Goal: Navigation & Orientation: Find specific page/section

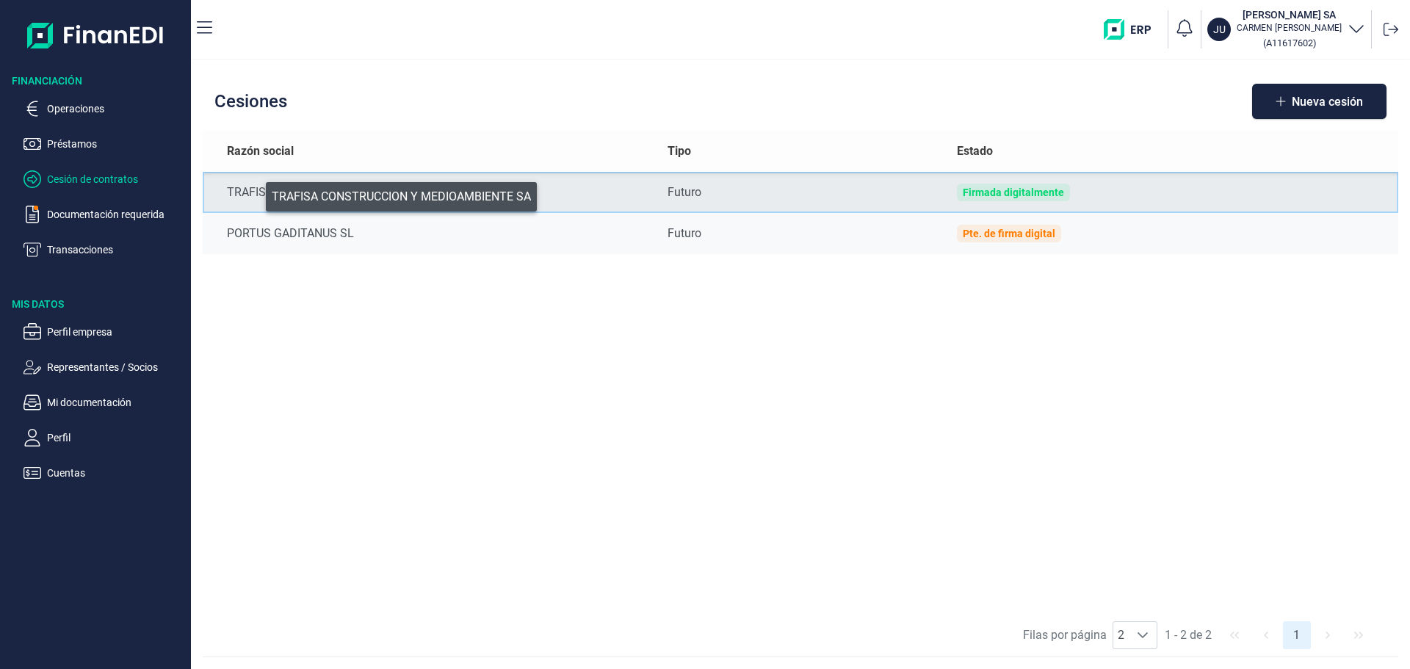
click at [256, 193] on div "TRAFISA CONSTRUCCION Y MEDIOAMBIENTE SA" at bounding box center [435, 193] width 417 height 18
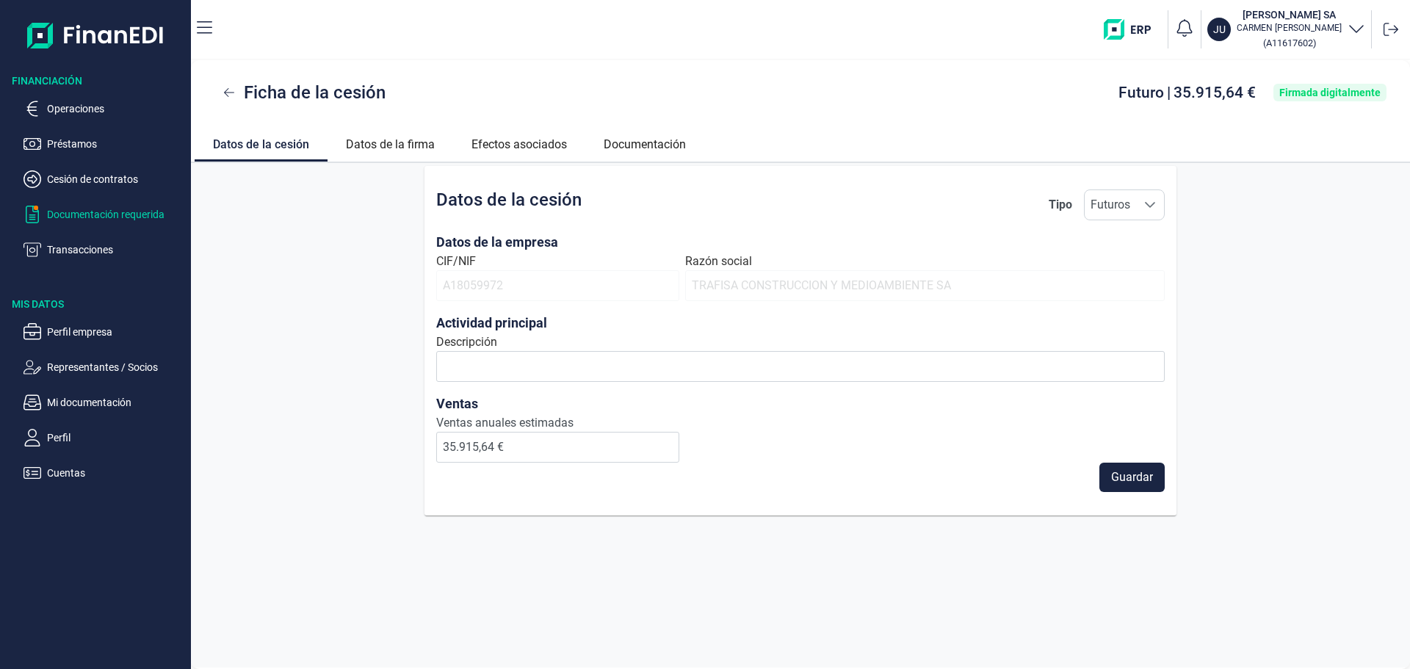
click at [57, 209] on p "Documentación requerida" at bounding box center [116, 215] width 138 height 18
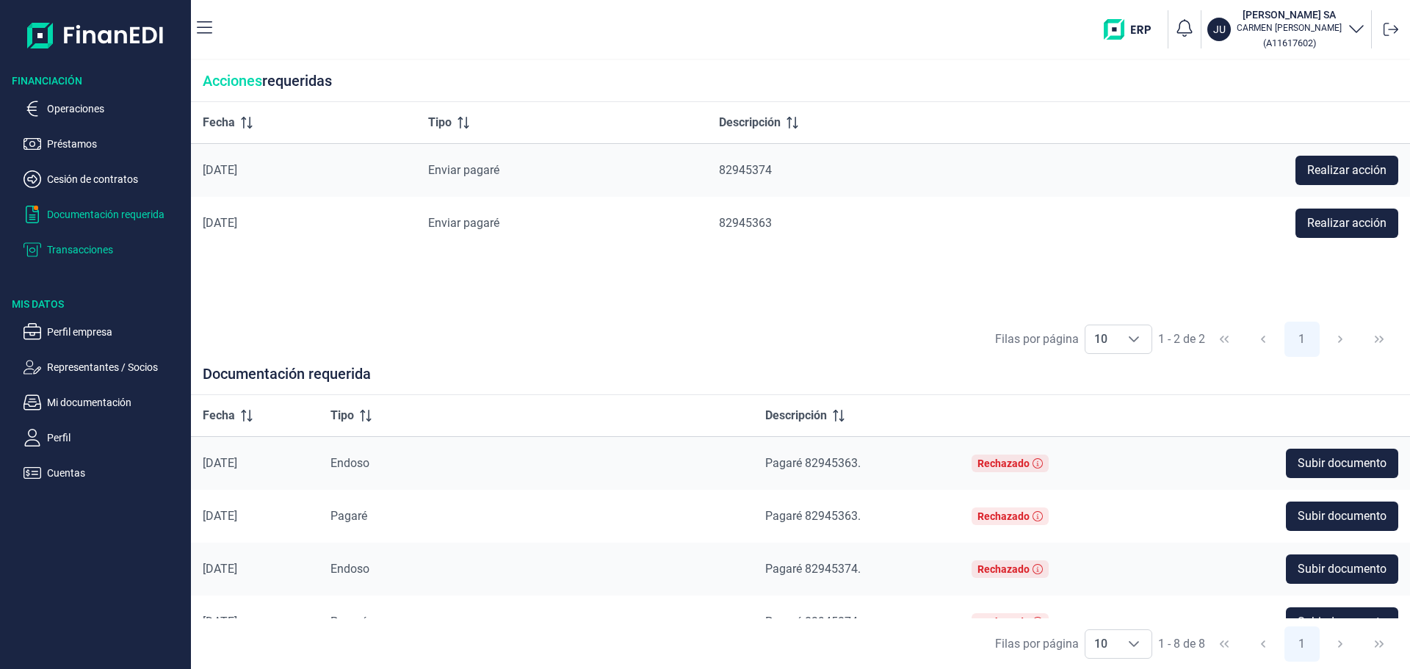
click at [85, 252] on p "Transacciones" at bounding box center [116, 250] width 138 height 18
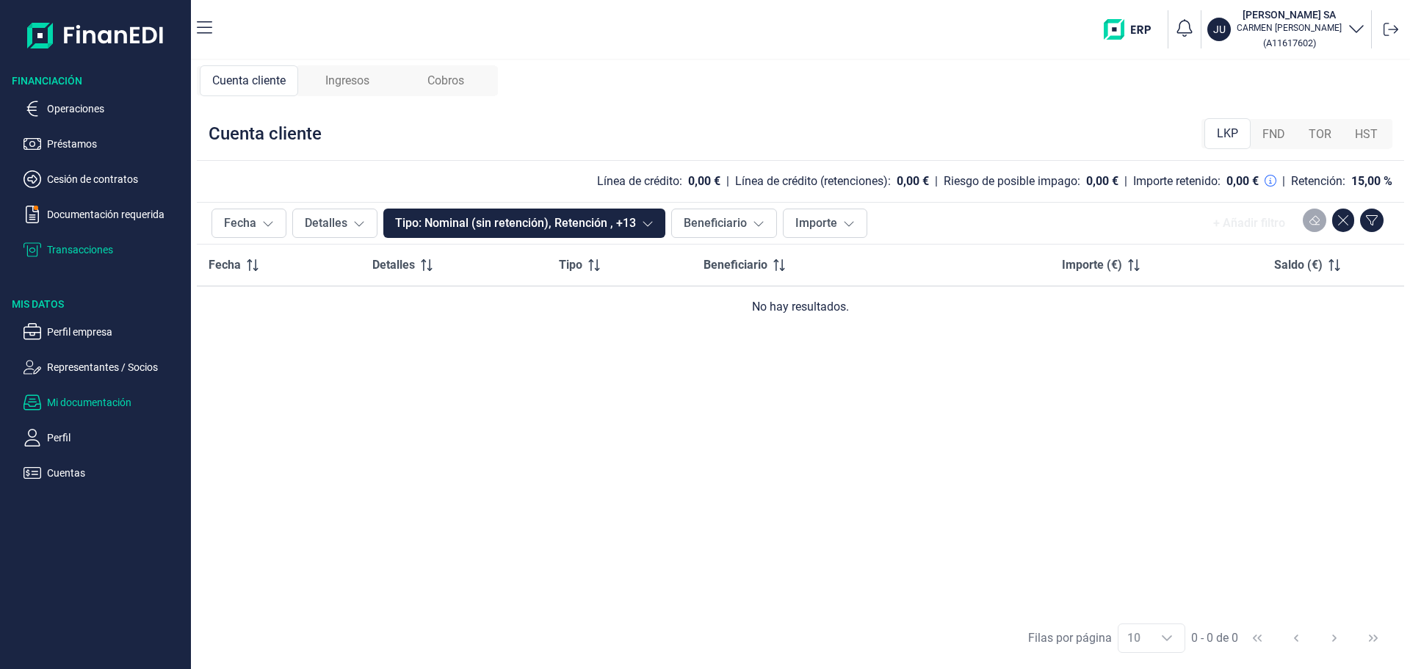
click at [66, 400] on p "Mi documentación" at bounding box center [116, 403] width 138 height 18
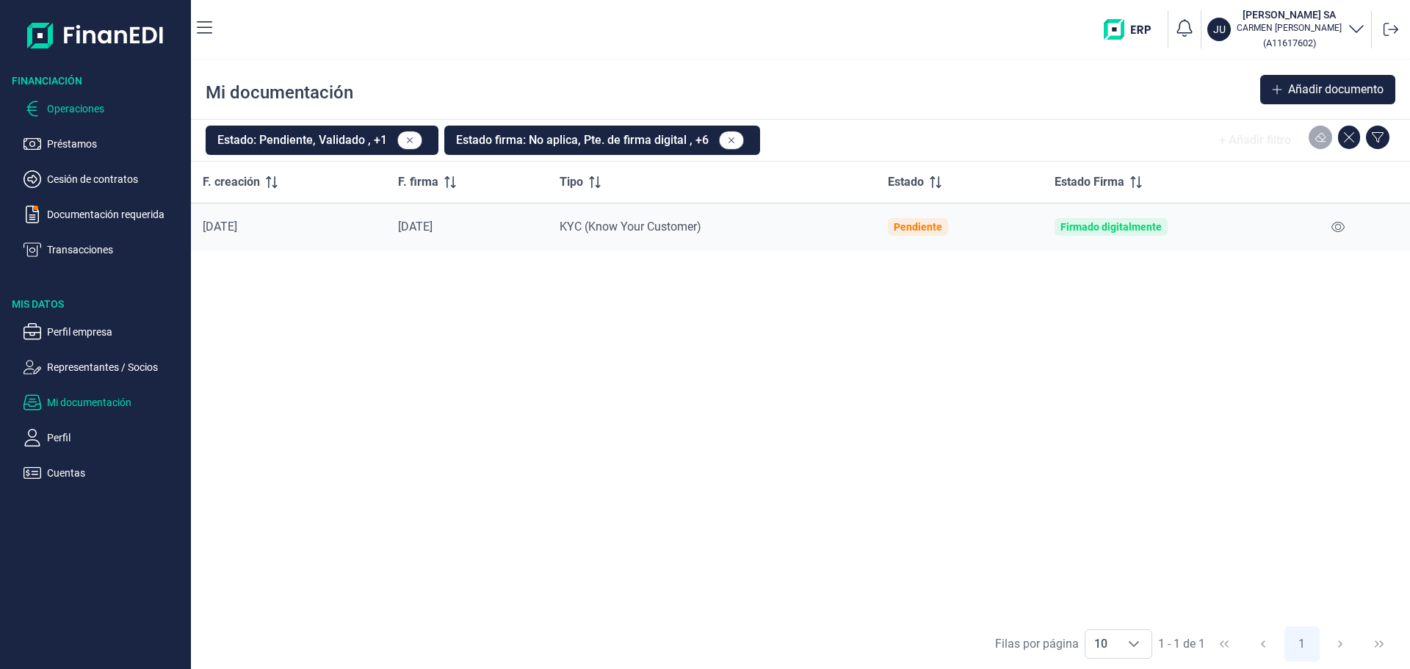
click at [59, 112] on p "Operaciones" at bounding box center [116, 109] width 138 height 18
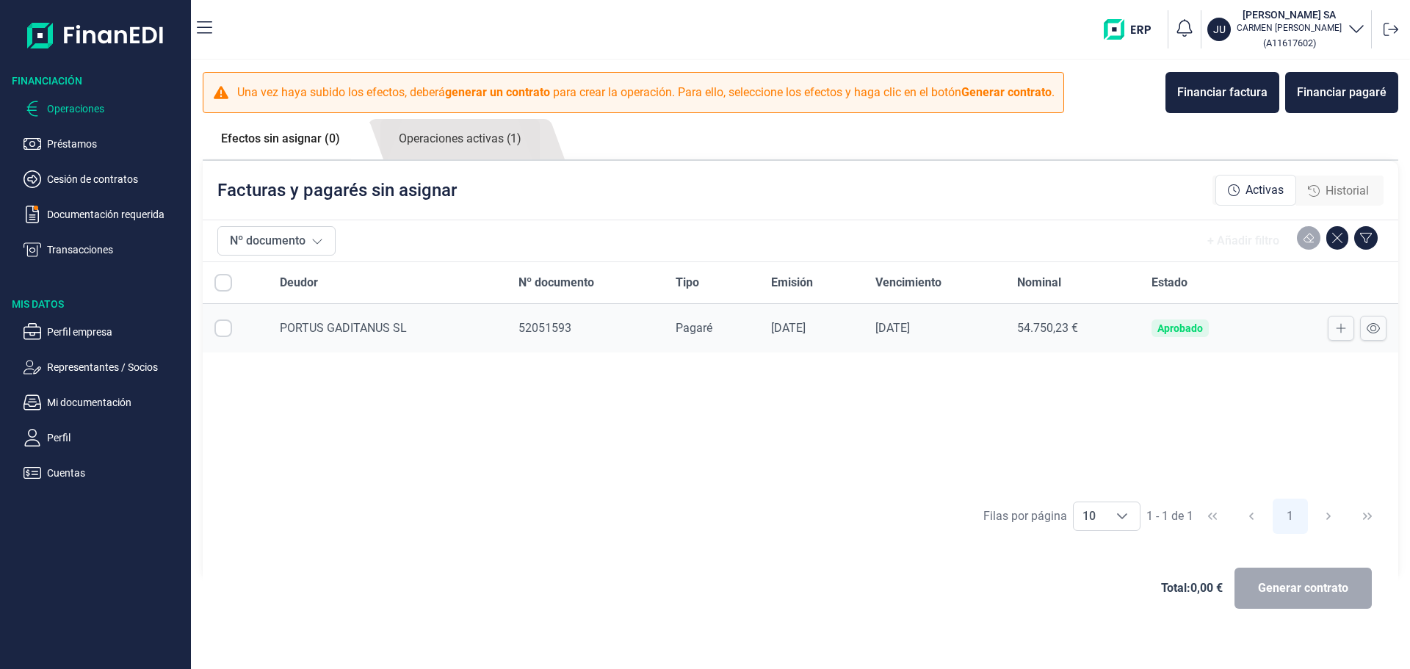
checkbox input "true"
